Goal: Task Accomplishment & Management: Use online tool/utility

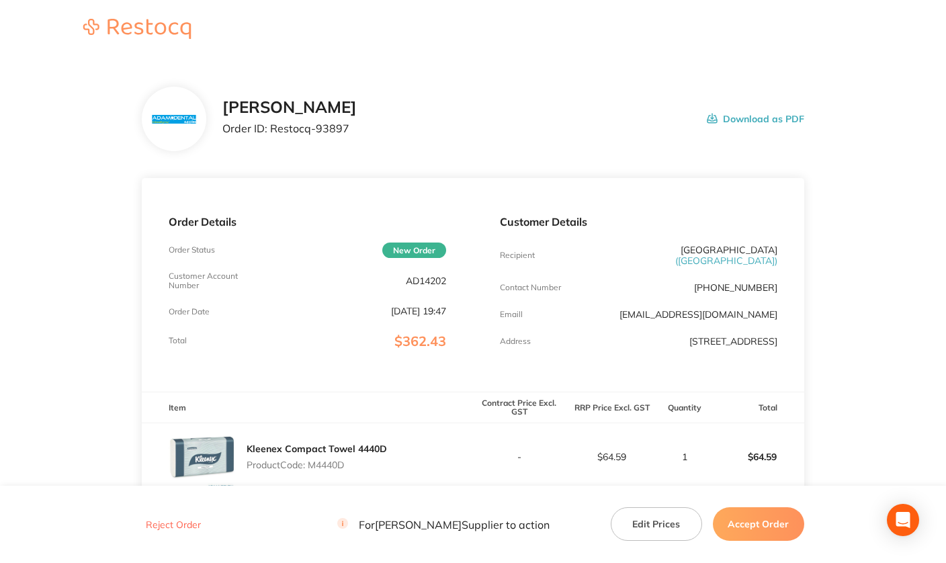
scroll to position [336, 0]
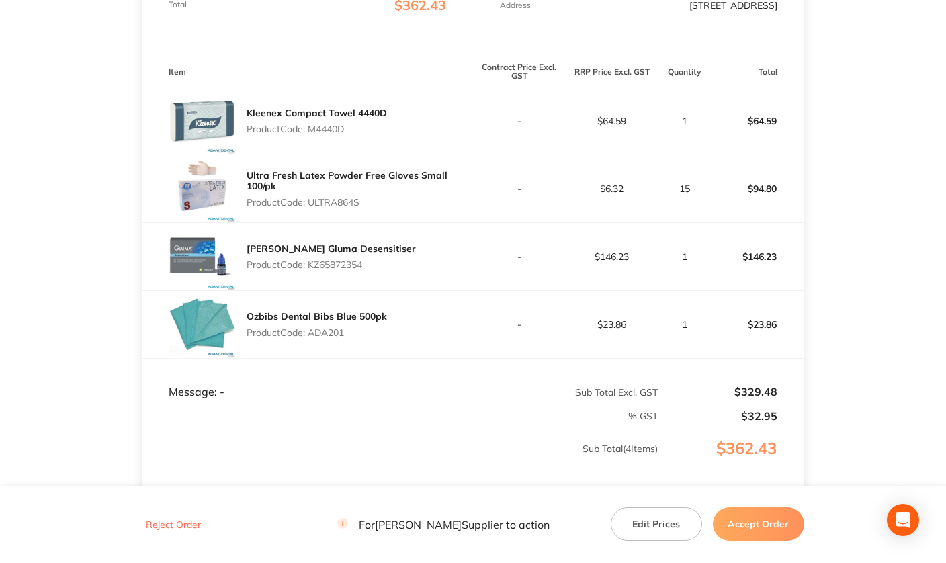
click at [333, 267] on p "Product Code: KZ65872354" at bounding box center [331, 264] width 169 height 11
click at [334, 267] on p "Product Code: KZ65872354" at bounding box center [331, 264] width 169 height 11
copy p "KZ65872354"
click at [290, 332] on p "Product Code: ADA201" at bounding box center [317, 332] width 140 height 11
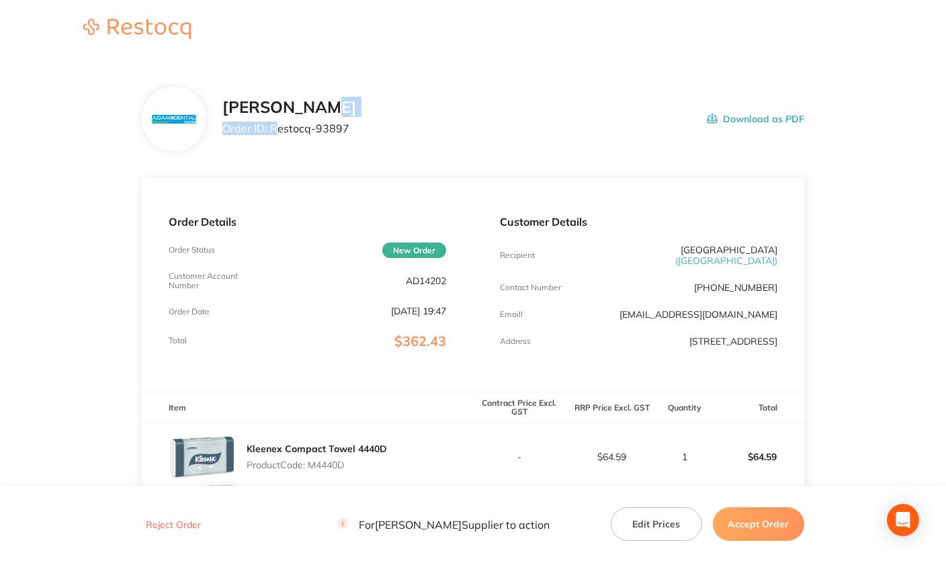
drag, startPoint x: 277, startPoint y: 125, endPoint x: 434, endPoint y: 116, distance: 156.8
click at [437, 114] on div "[PERSON_NAME] Order ID: Restocq- 93897 Download as PDF" at bounding box center [513, 119] width 582 height 42
click at [378, 130] on div "[PERSON_NAME] Order ID: Restocq- 93897 Download as PDF" at bounding box center [513, 119] width 582 height 42
drag, startPoint x: 273, startPoint y: 128, endPoint x: 366, endPoint y: 134, distance: 93.6
click at [366, 134] on div "[PERSON_NAME] Order ID: Restocq- 93897 Download as PDF" at bounding box center [513, 119] width 582 height 42
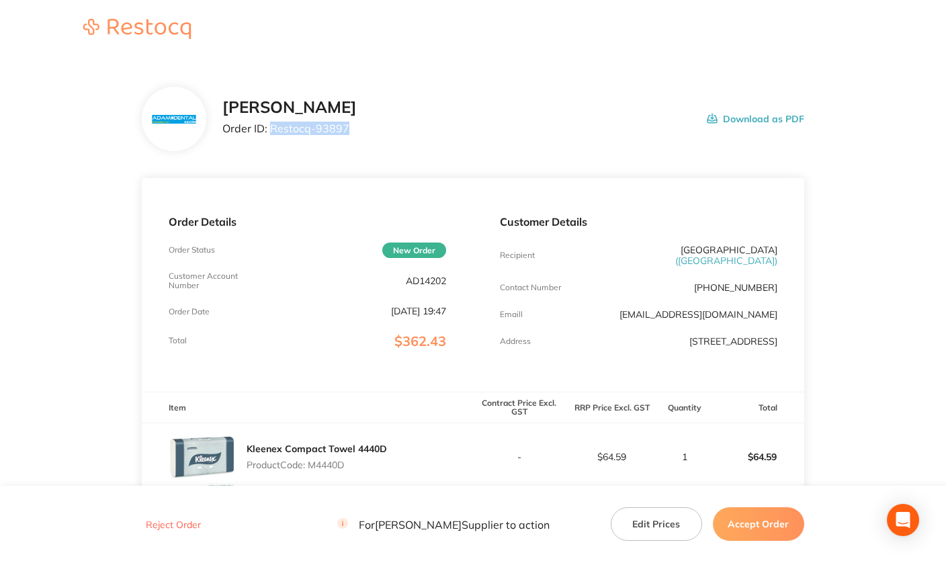
copy p "Restocq- 93897"
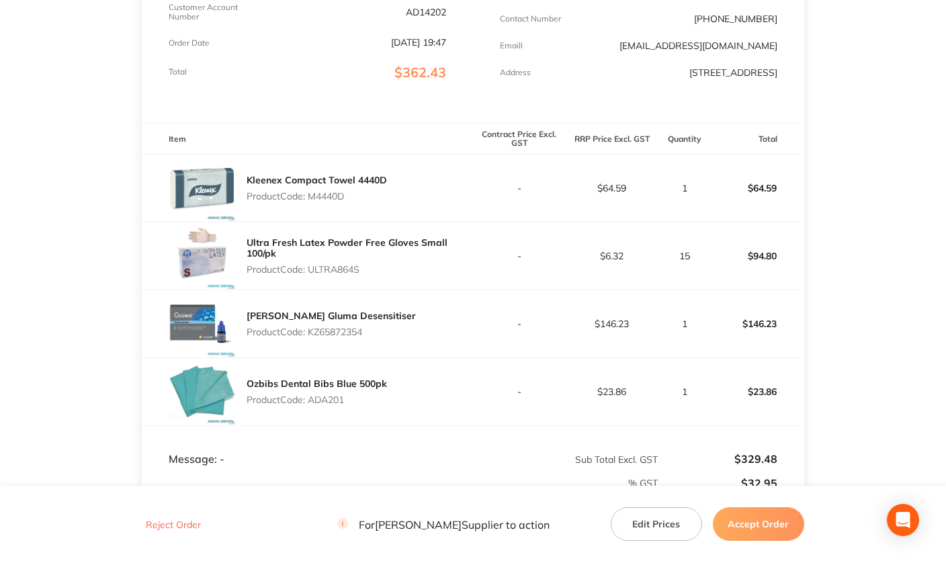
scroll to position [459, 0]
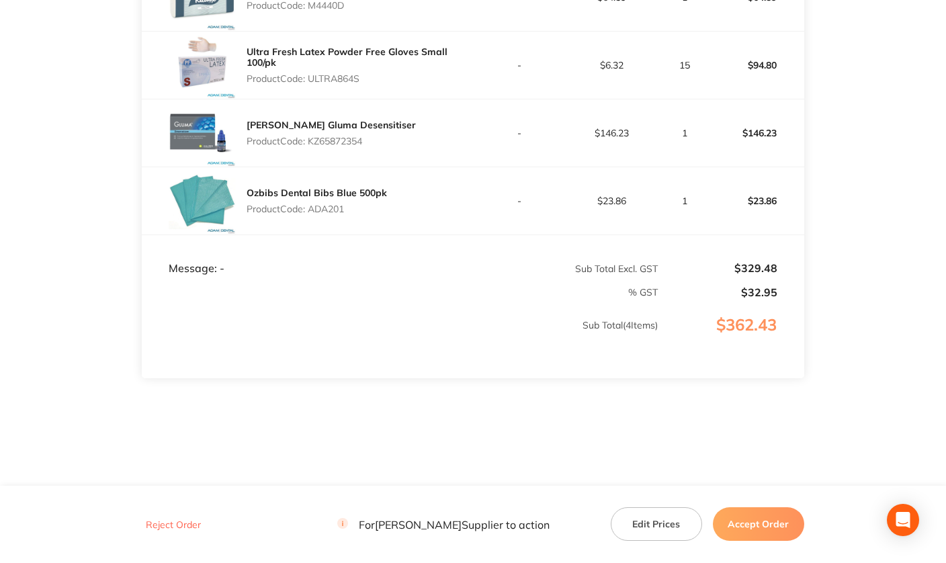
click at [751, 522] on button "Accept Order" at bounding box center [758, 524] width 91 height 34
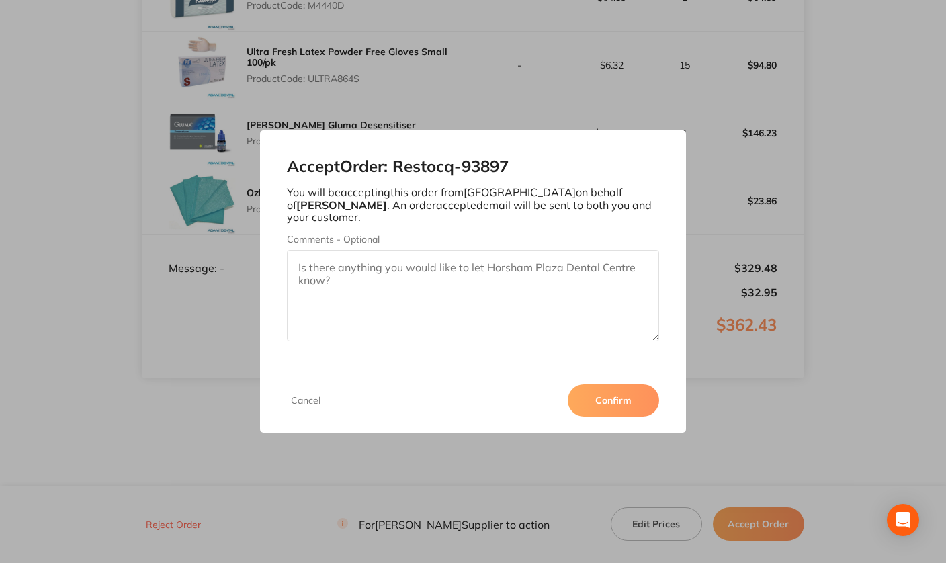
click at [617, 400] on button "Confirm" at bounding box center [613, 400] width 91 height 32
